Goal: Information Seeking & Learning: Learn about a topic

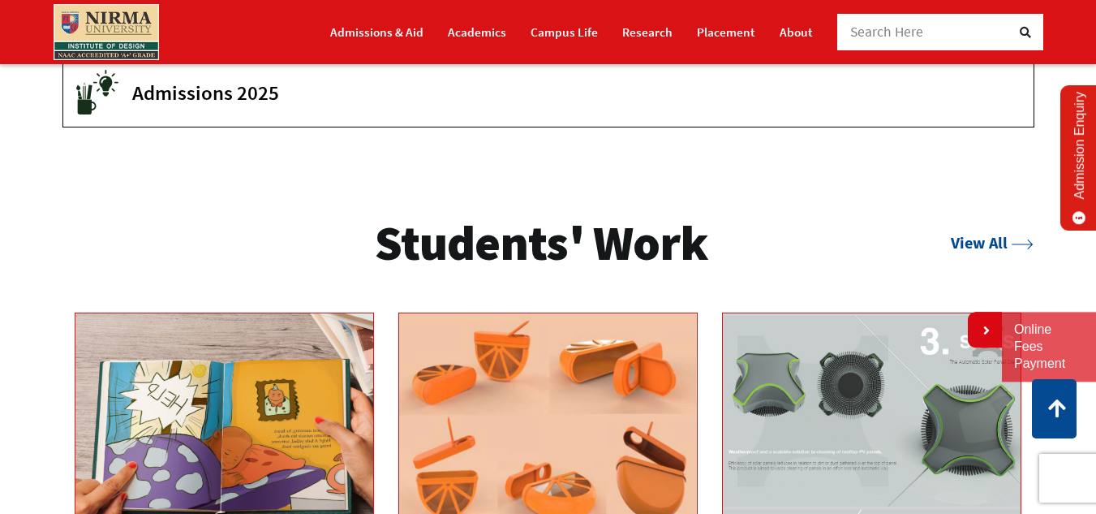
scroll to position [2109, 0]
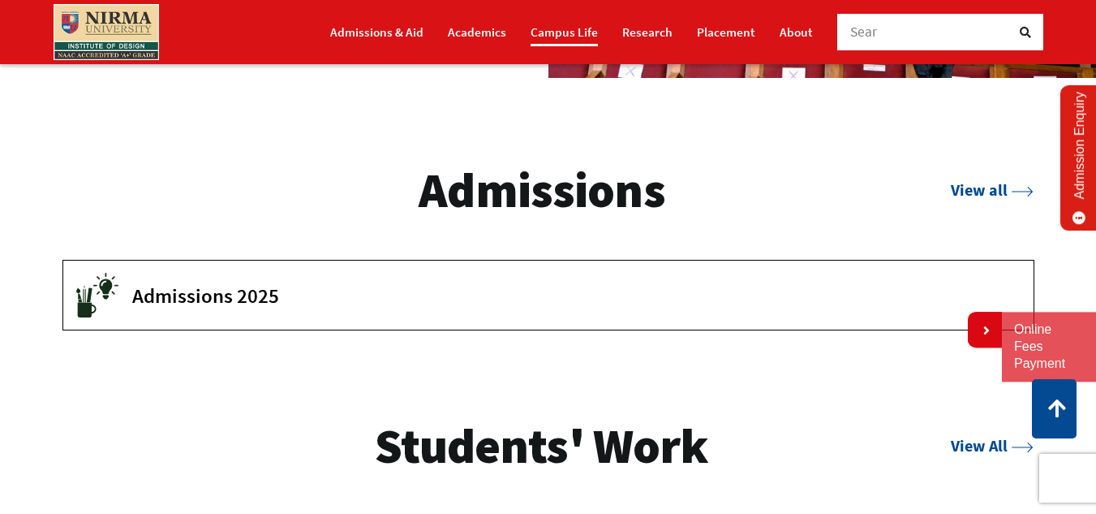
click at [561, 33] on link "Campus Life" at bounding box center [564, 32] width 67 height 28
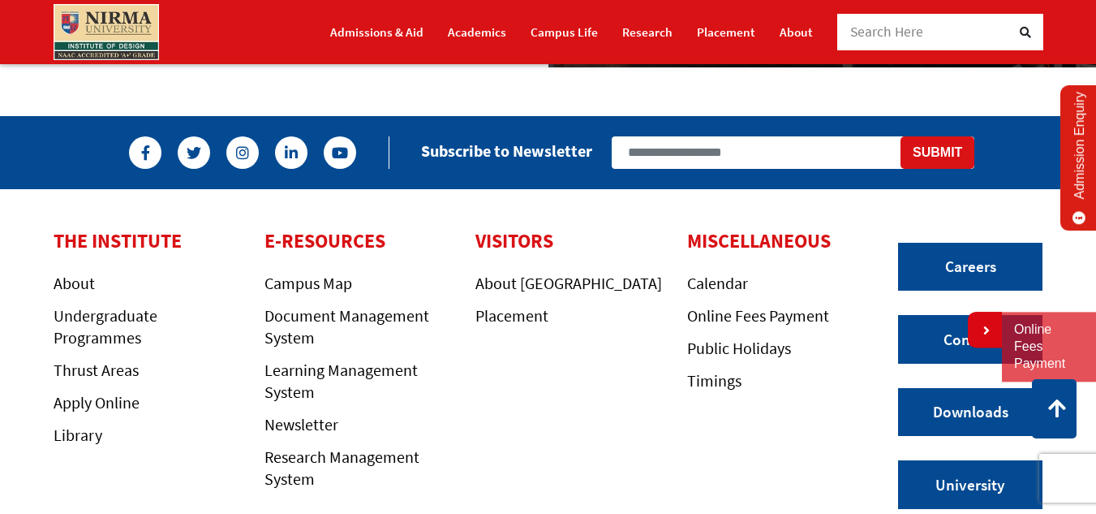
scroll to position [2434, 0]
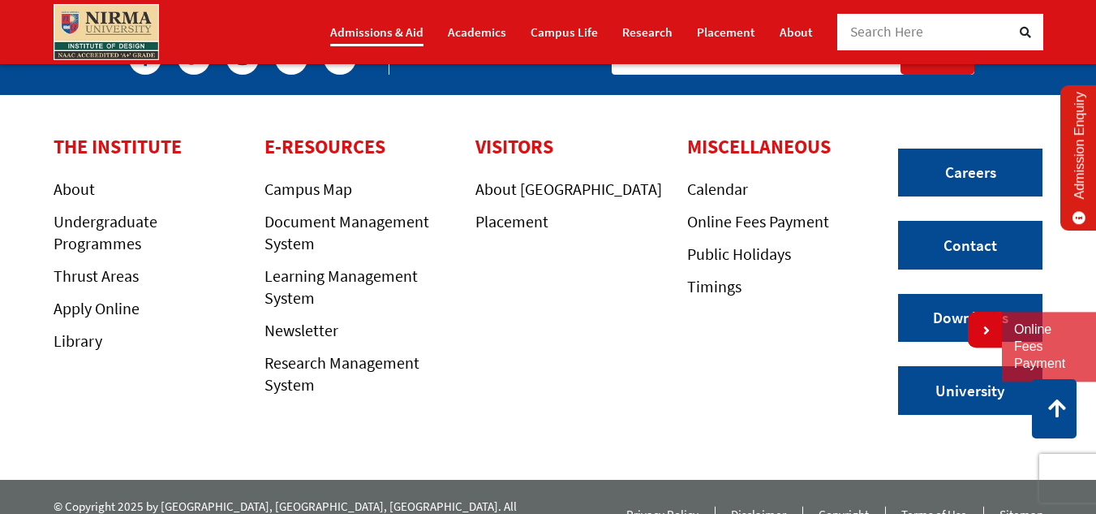
click at [387, 35] on link "Admissions & Aid" at bounding box center [376, 32] width 93 height 28
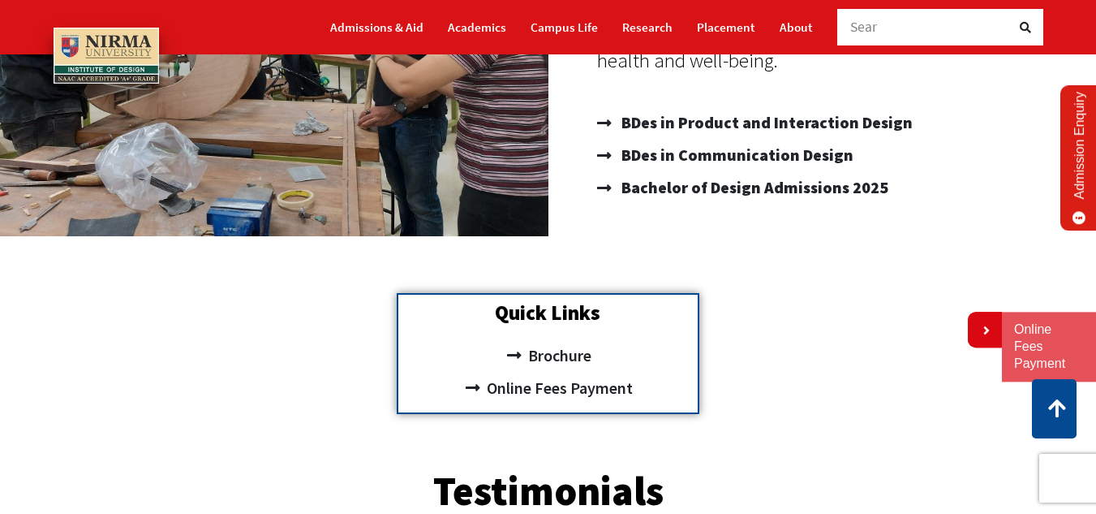
scroll to position [185, 0]
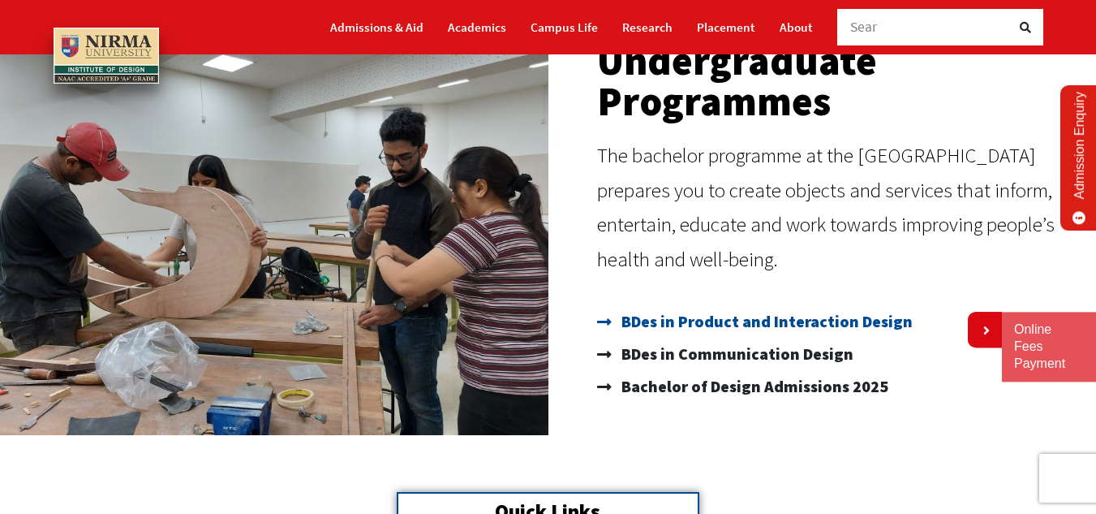
click at [776, 327] on span "BDes in Product and Interaction Design" at bounding box center [764, 321] width 295 height 32
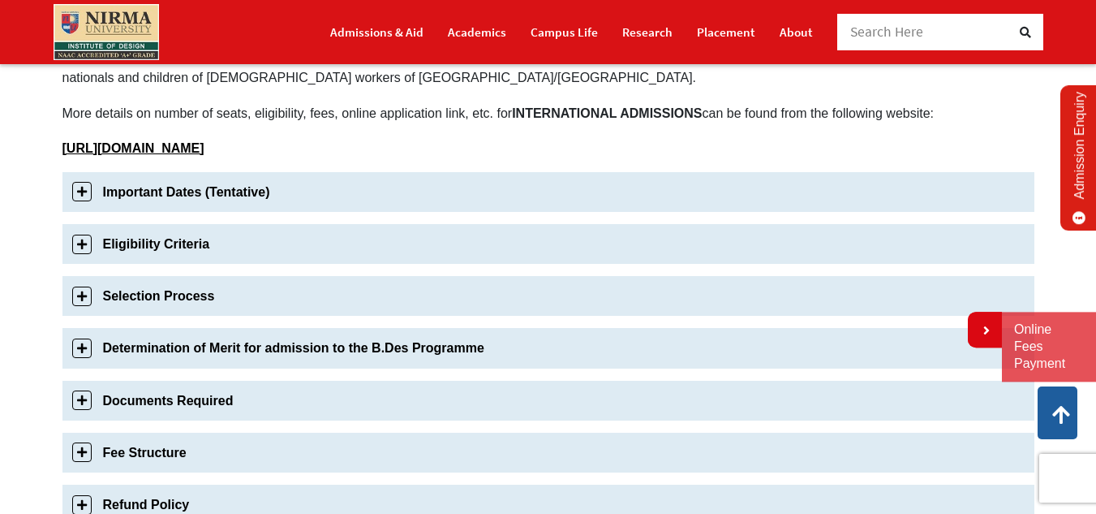
scroll to position [497, 0]
click at [74, 193] on link "Important Dates (Tentative)" at bounding box center [548, 191] width 972 height 40
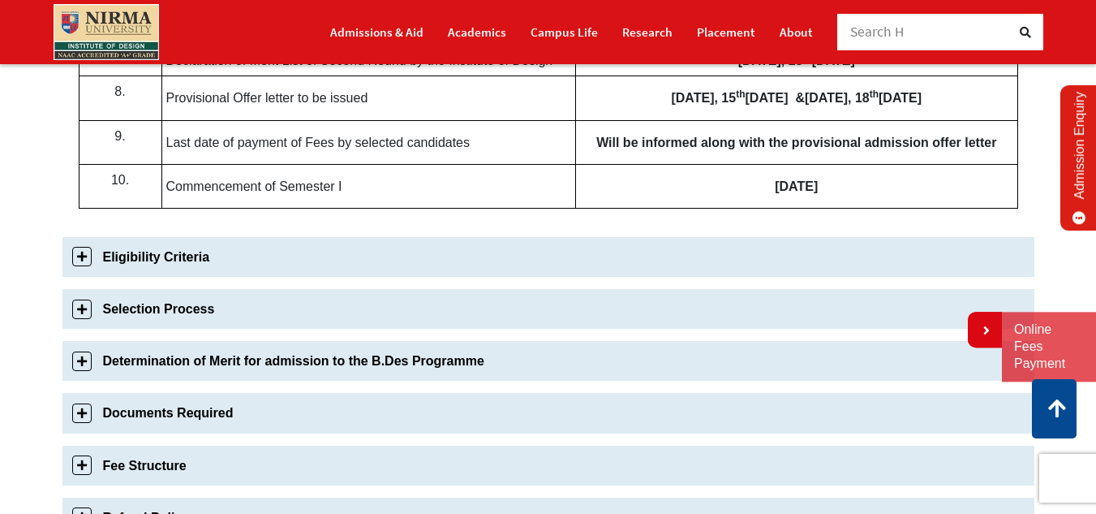
scroll to position [1063, 0]
click at [79, 271] on link "Eligibility Criteria" at bounding box center [548, 256] width 972 height 40
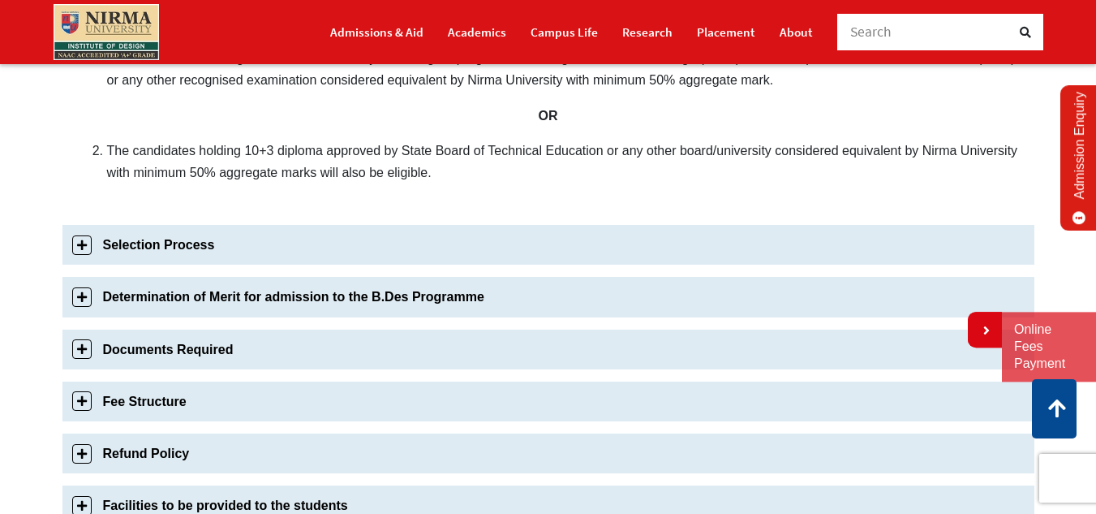
scroll to position [729, 0]
click at [82, 253] on link "Selection Process" at bounding box center [548, 244] width 972 height 40
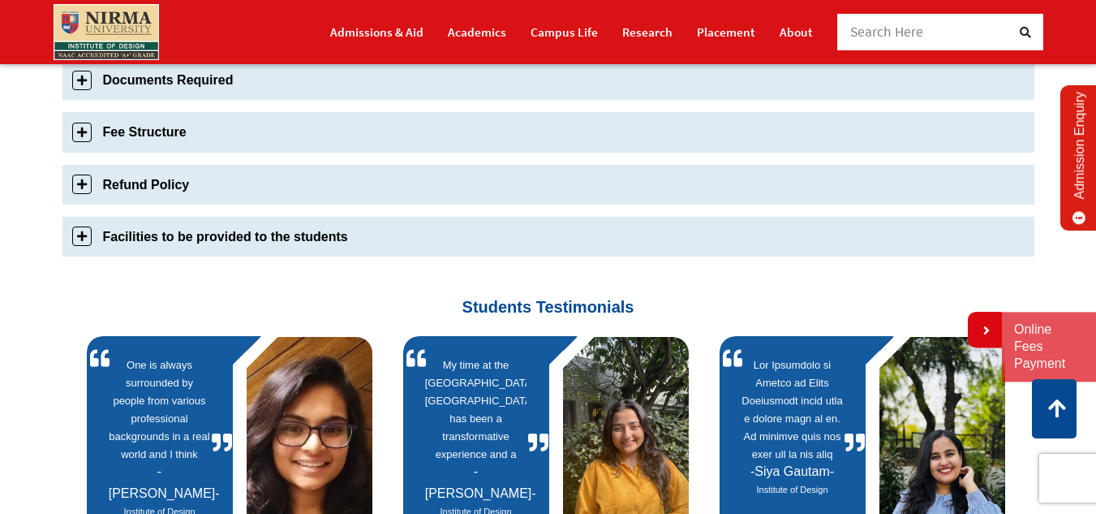
scroll to position [1456, 0]
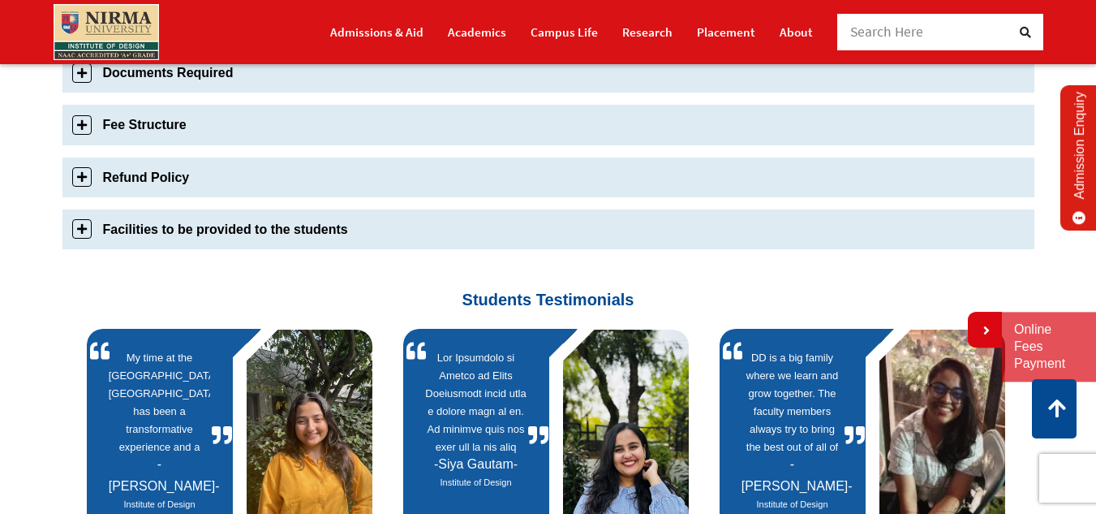
click at [80, 105] on link "Fee Structure" at bounding box center [548, 125] width 972 height 40
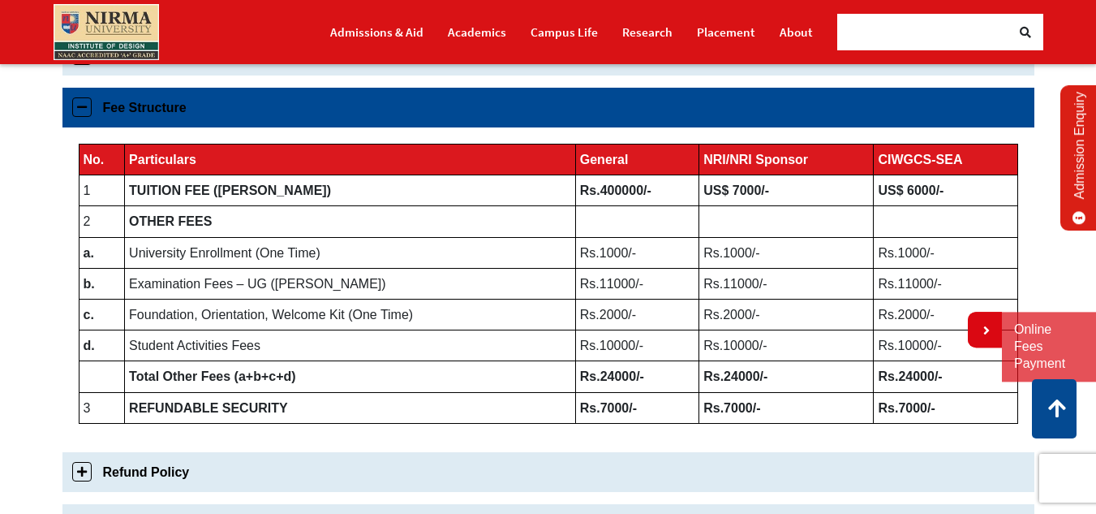
scroll to position [831, 0]
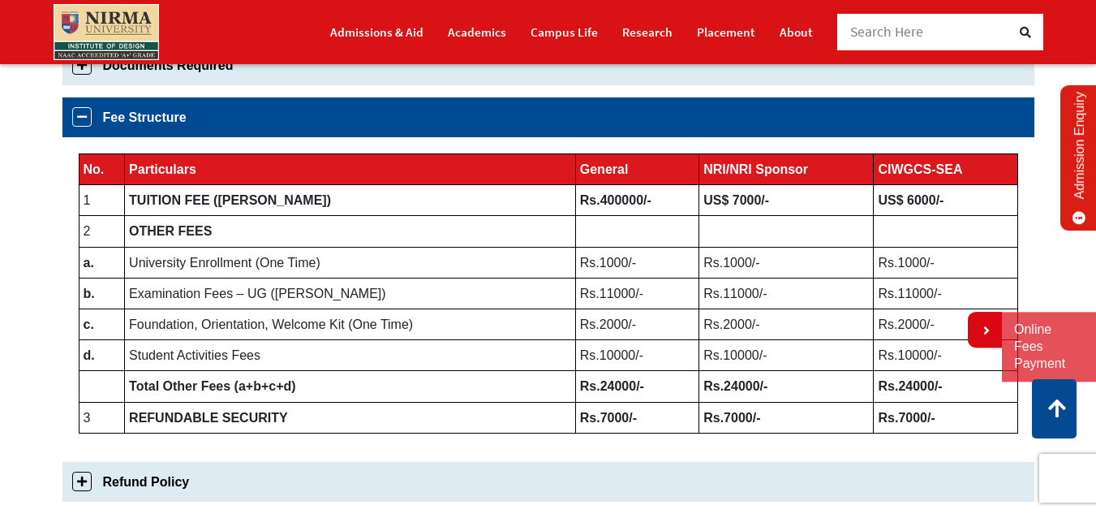
drag, startPoint x: 581, startPoint y: 202, endPoint x: 605, endPoint y: 202, distance: 24.3
click at [604, 202] on b "Rs.400000/-" at bounding box center [615, 200] width 71 height 14
drag, startPoint x: 580, startPoint y: 360, endPoint x: 527, endPoint y: 369, distance: 53.5
click at [527, 369] on tr "d. Student Activities Fees Rs.10000/- Rs.10000/- Rs.10000/-" at bounding box center [548, 355] width 939 height 31
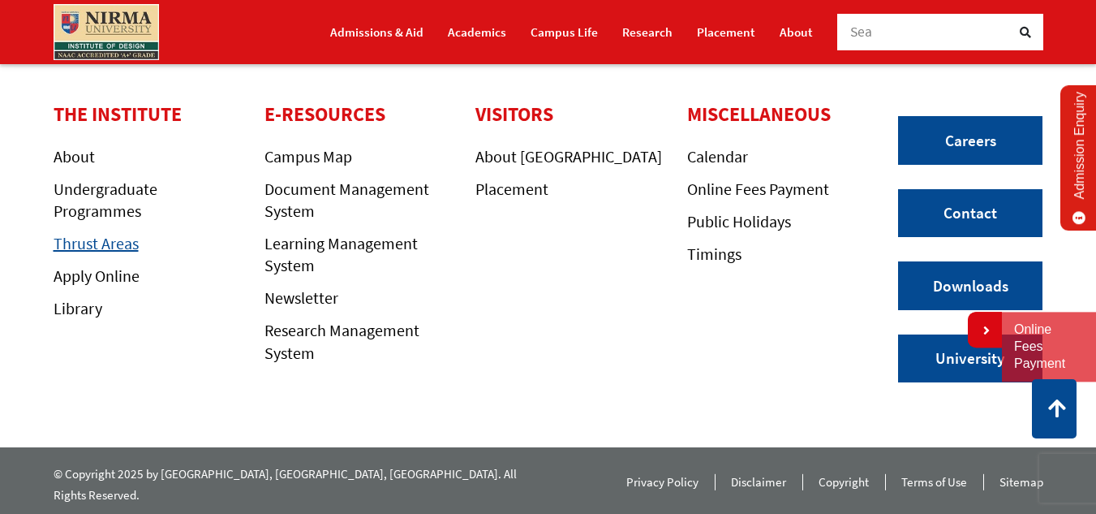
scroll to position [1809, 0]
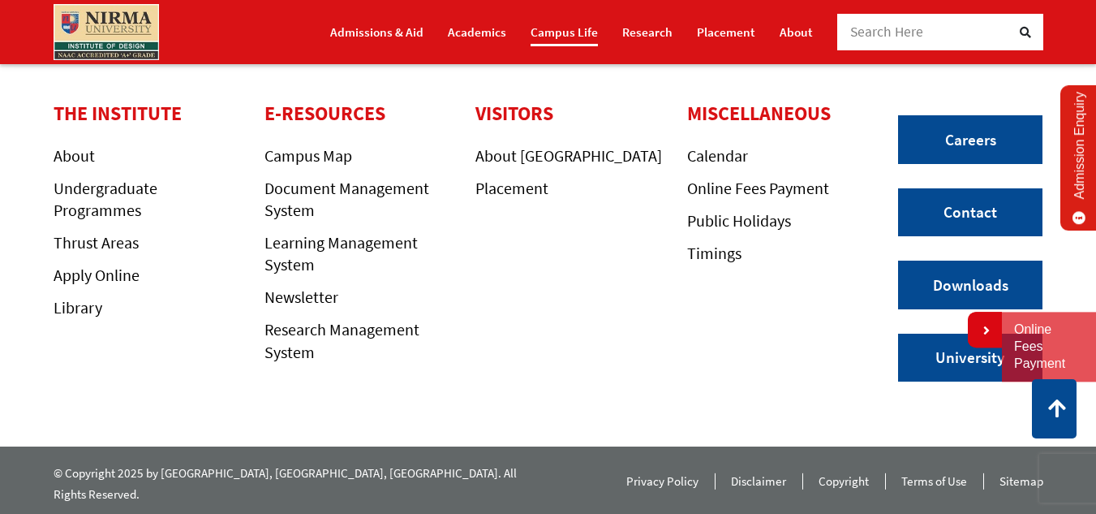
click at [574, 41] on link "Campus Life" at bounding box center [564, 32] width 67 height 28
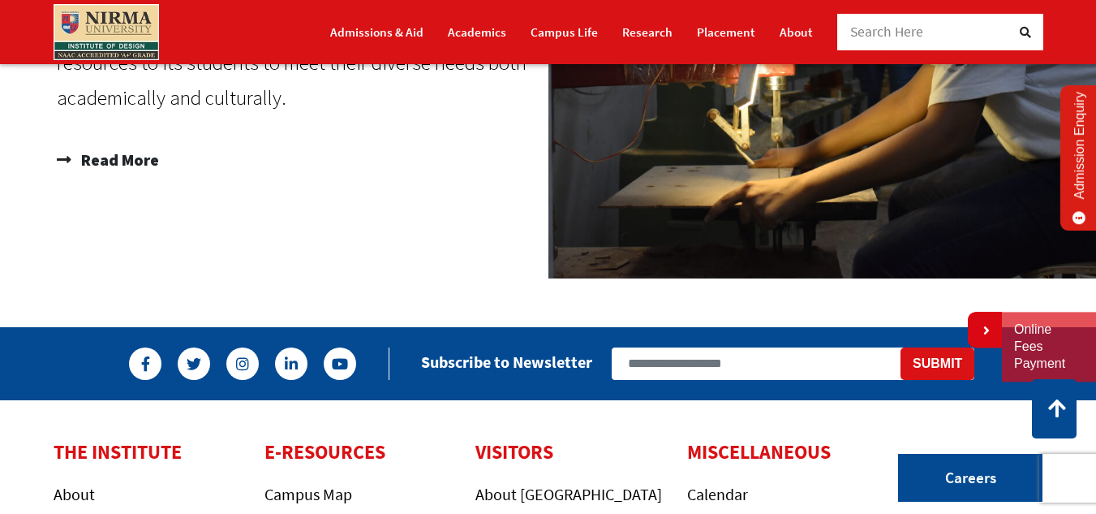
scroll to position [2459, 0]
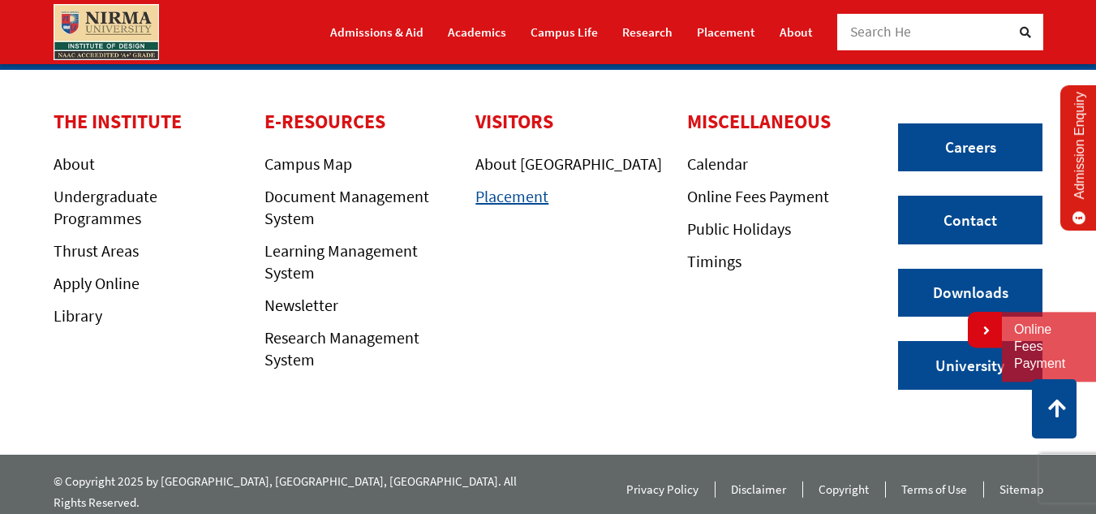
click at [481, 191] on link "Placement" at bounding box center [511, 196] width 73 height 20
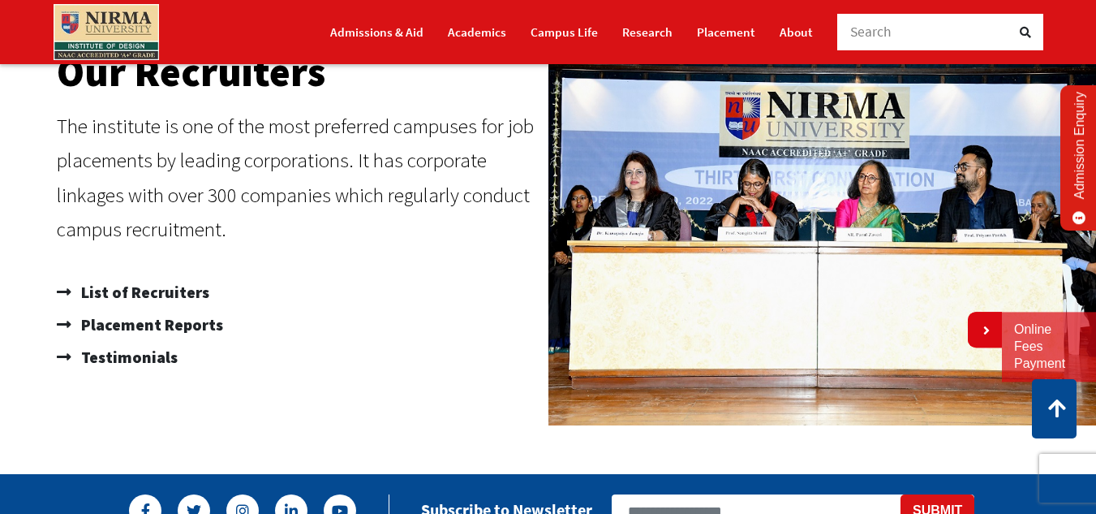
scroll to position [948, 0]
